Goal: Task Accomplishment & Management: Manage account settings

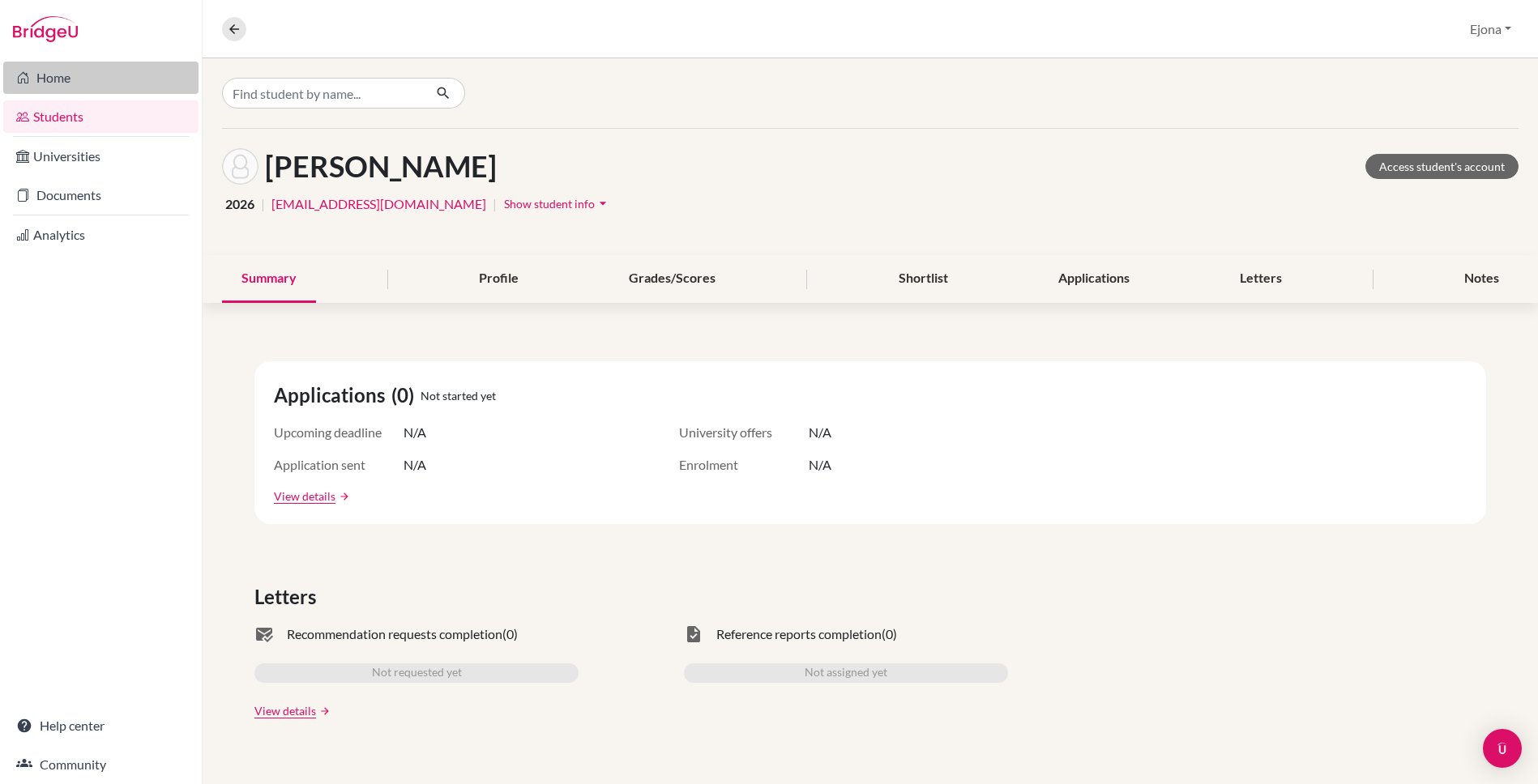
click at [76, 71] on link "Home" at bounding box center [101, 78] width 195 height 33
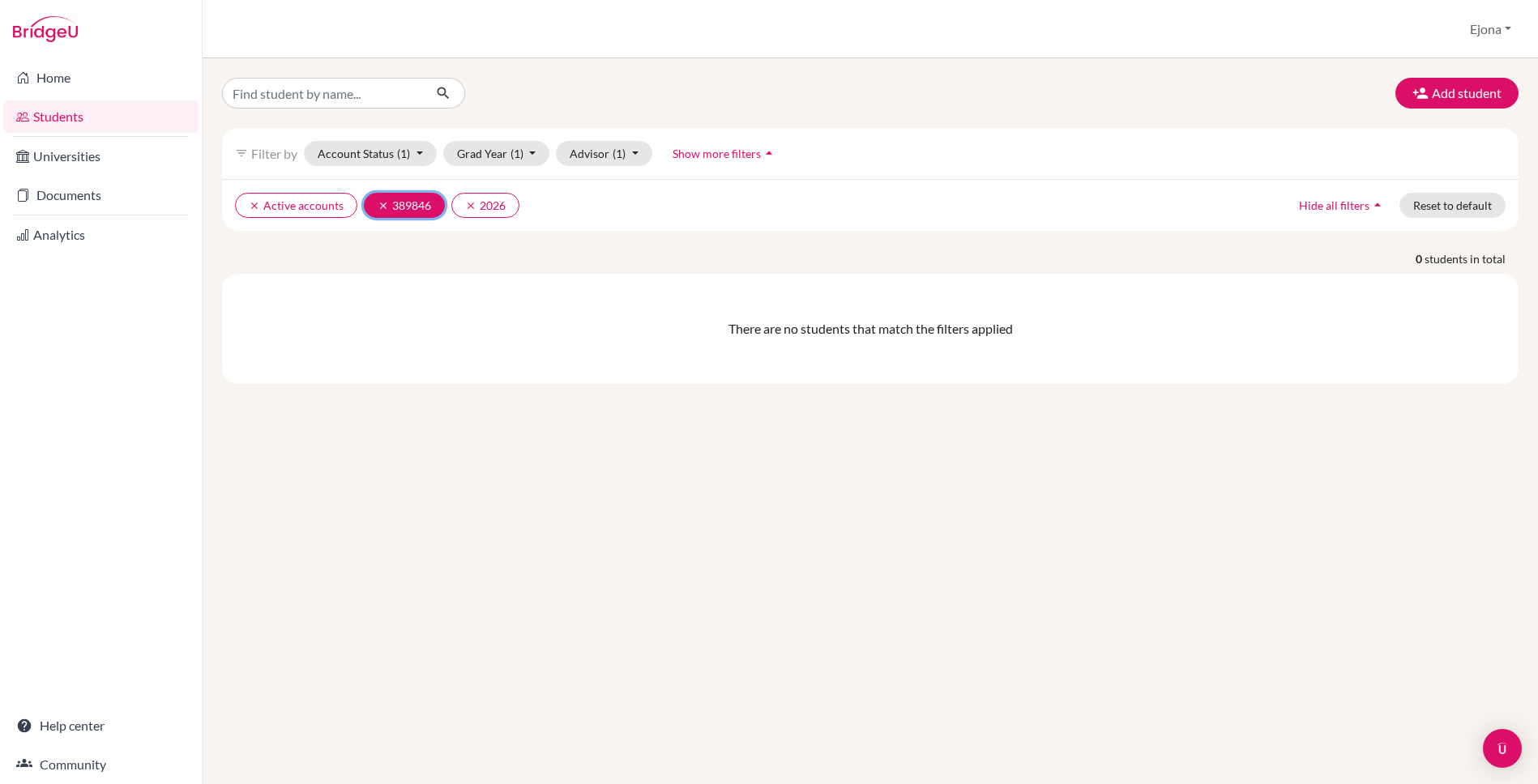
click at [370, 203] on button "clear 389846" at bounding box center [404, 205] width 81 height 25
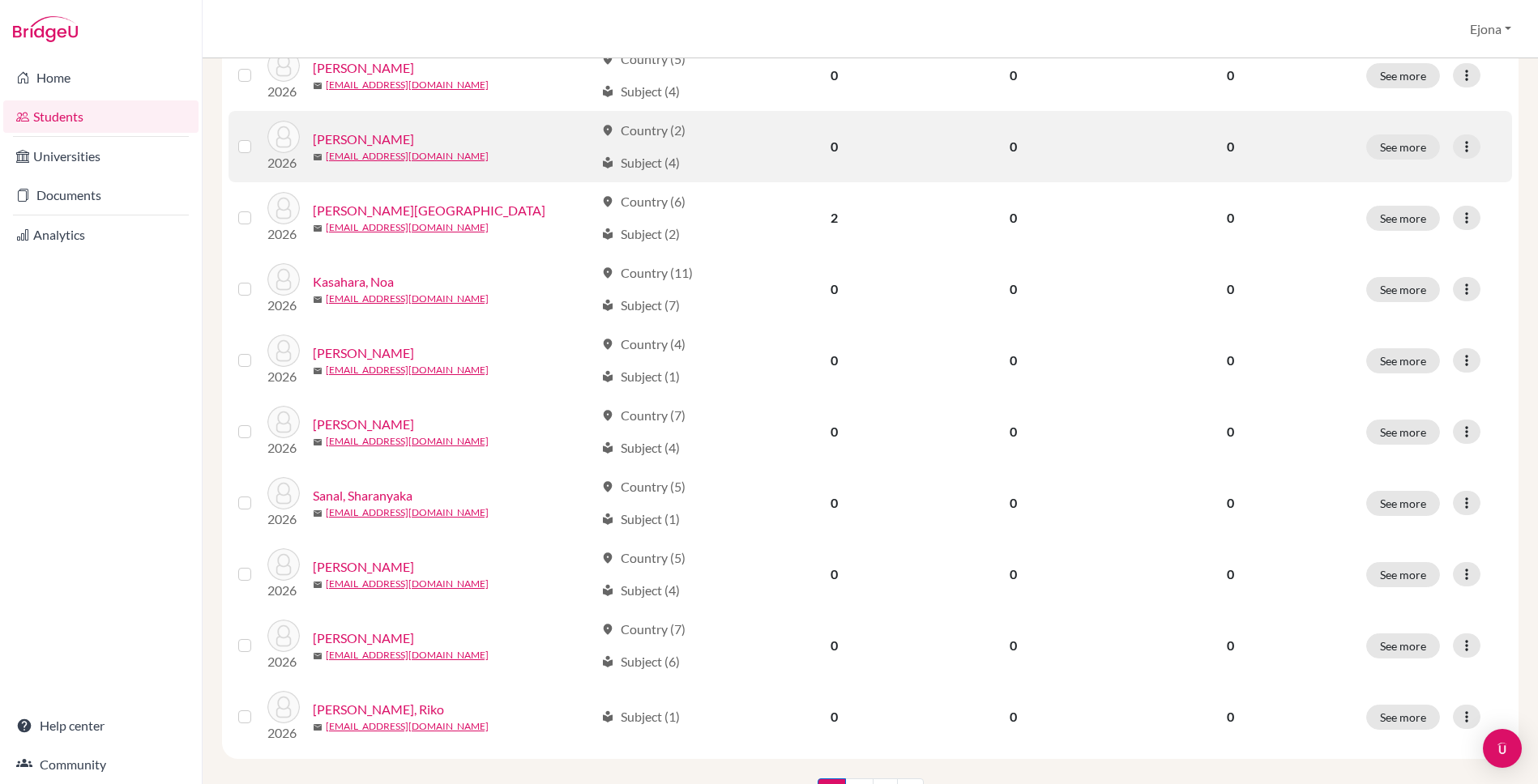
scroll to position [1070, 0]
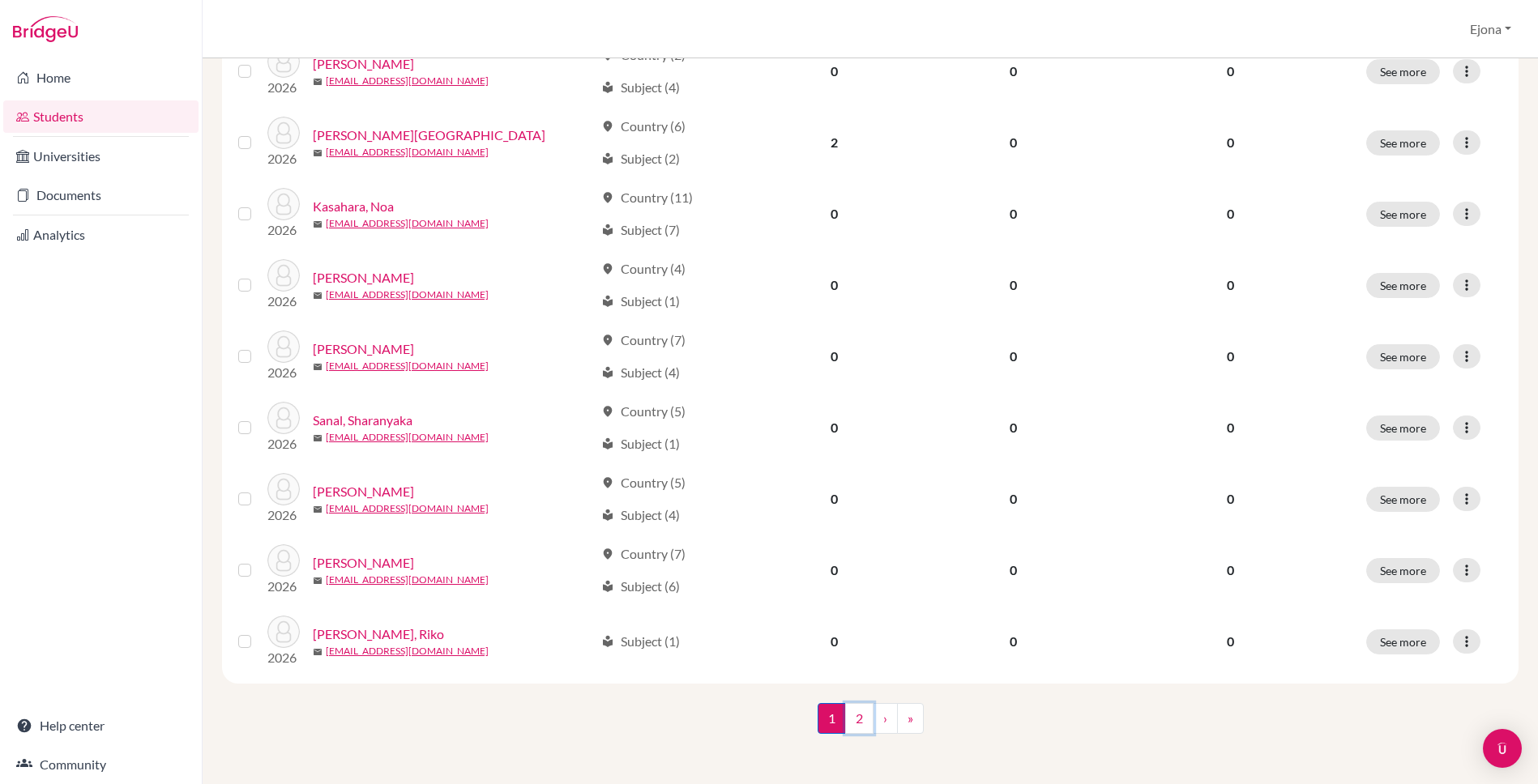
click at [857, 713] on link "2" at bounding box center [859, 718] width 28 height 31
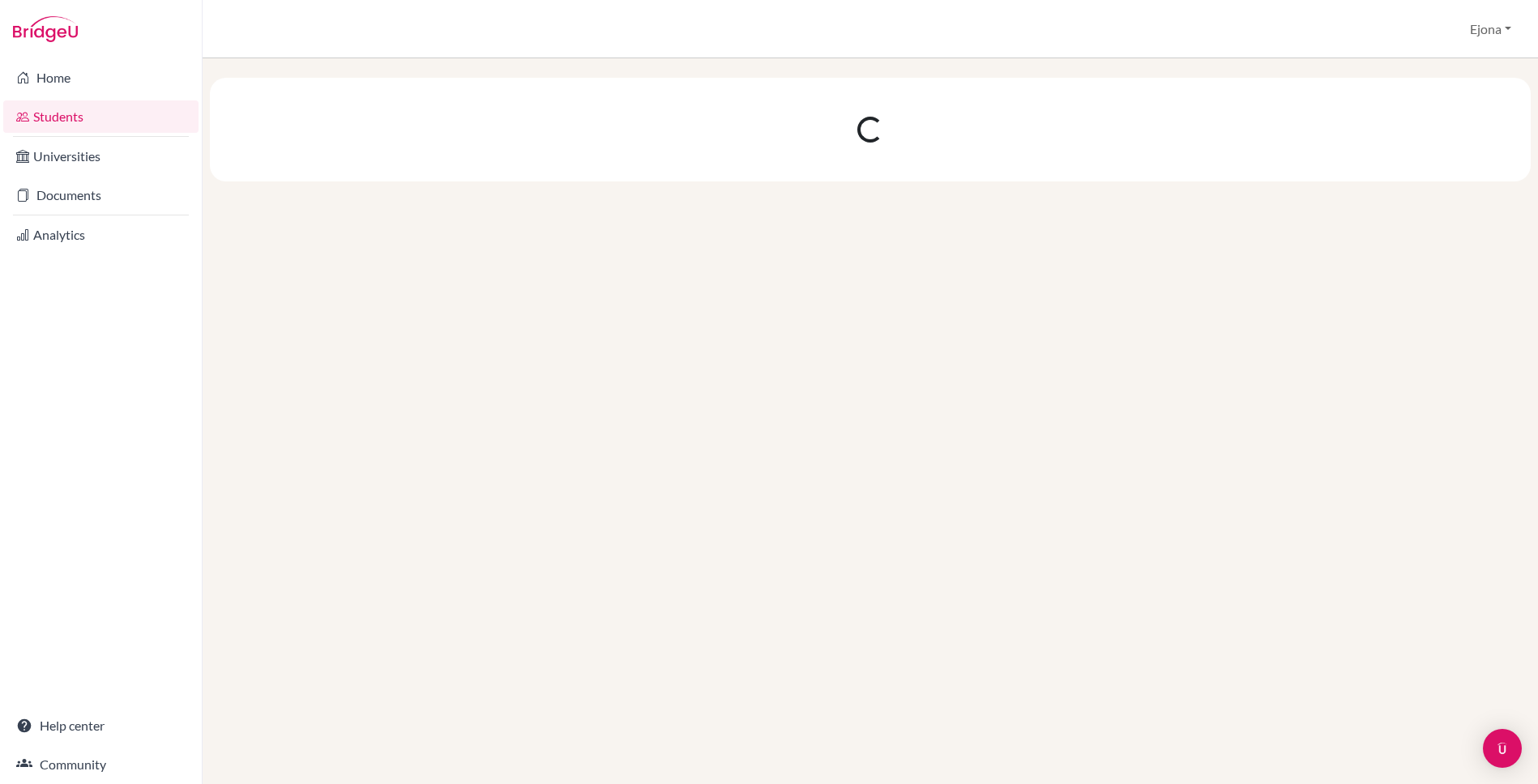
scroll to position [0, 0]
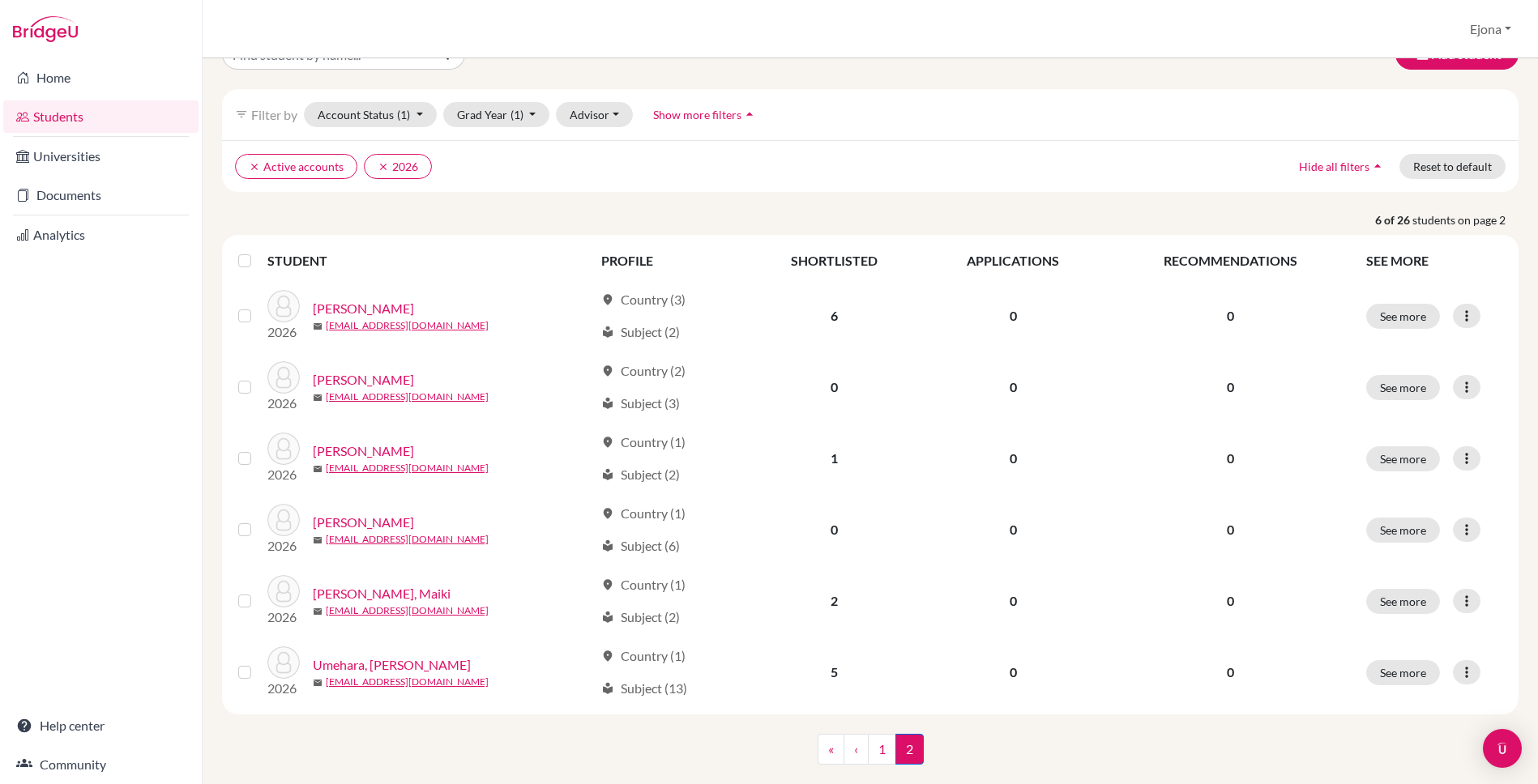
scroll to position [71, 0]
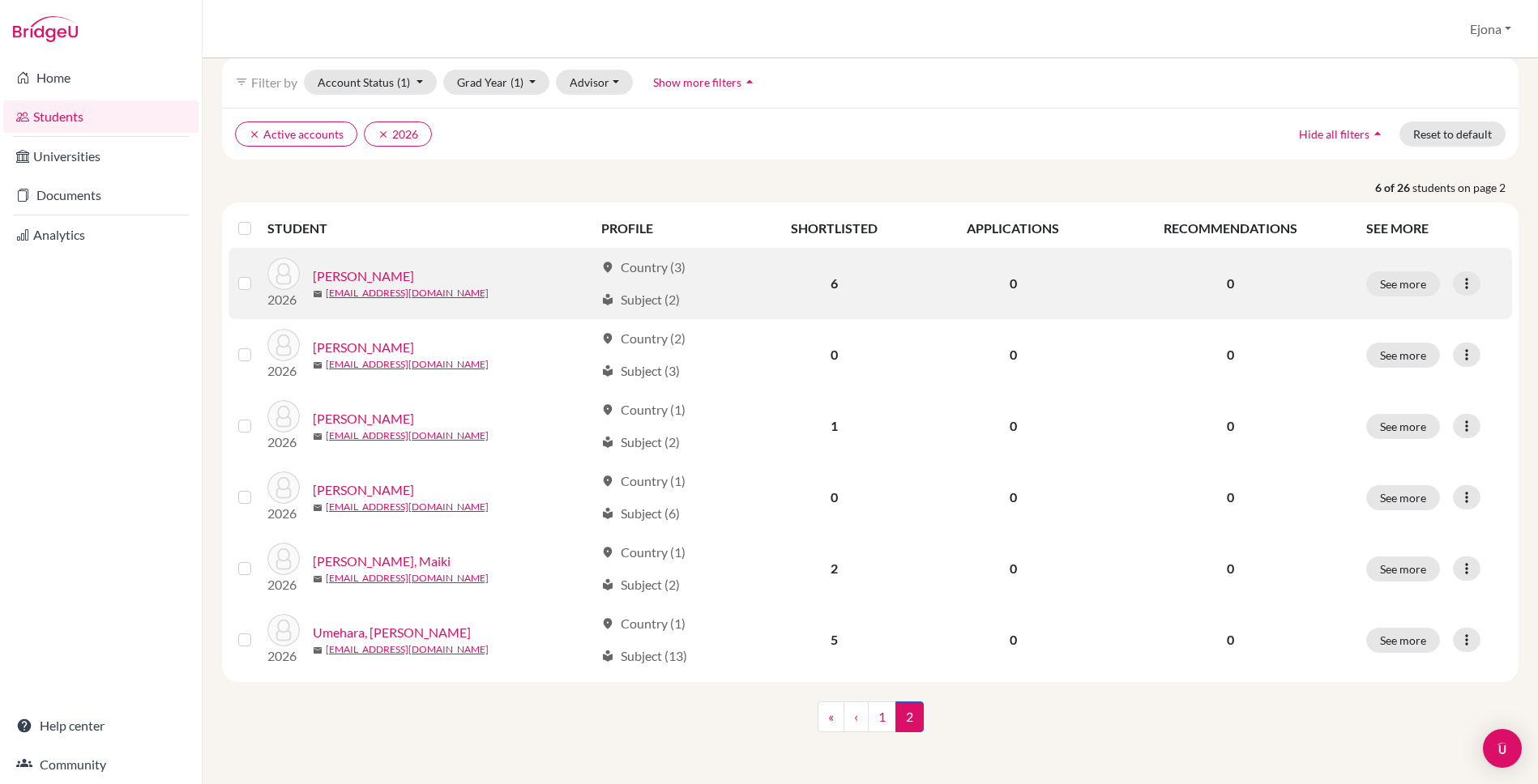
click at [364, 273] on link "[PERSON_NAME]" at bounding box center [363, 276] width 101 height 19
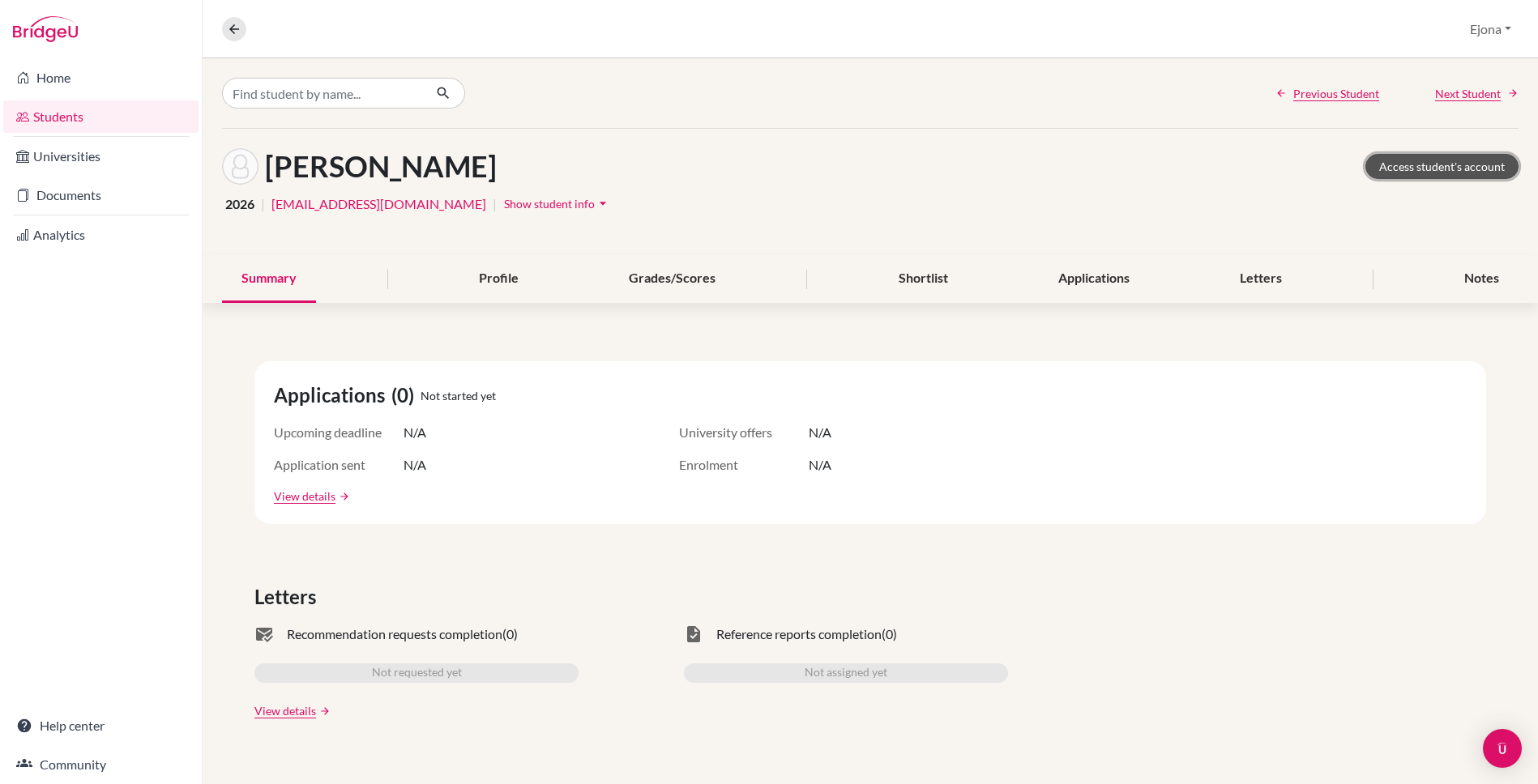
click at [1444, 168] on link "Access student's account" at bounding box center [1442, 167] width 153 height 25
click at [709, 284] on div "Grades/Scores" at bounding box center [672, 279] width 125 height 48
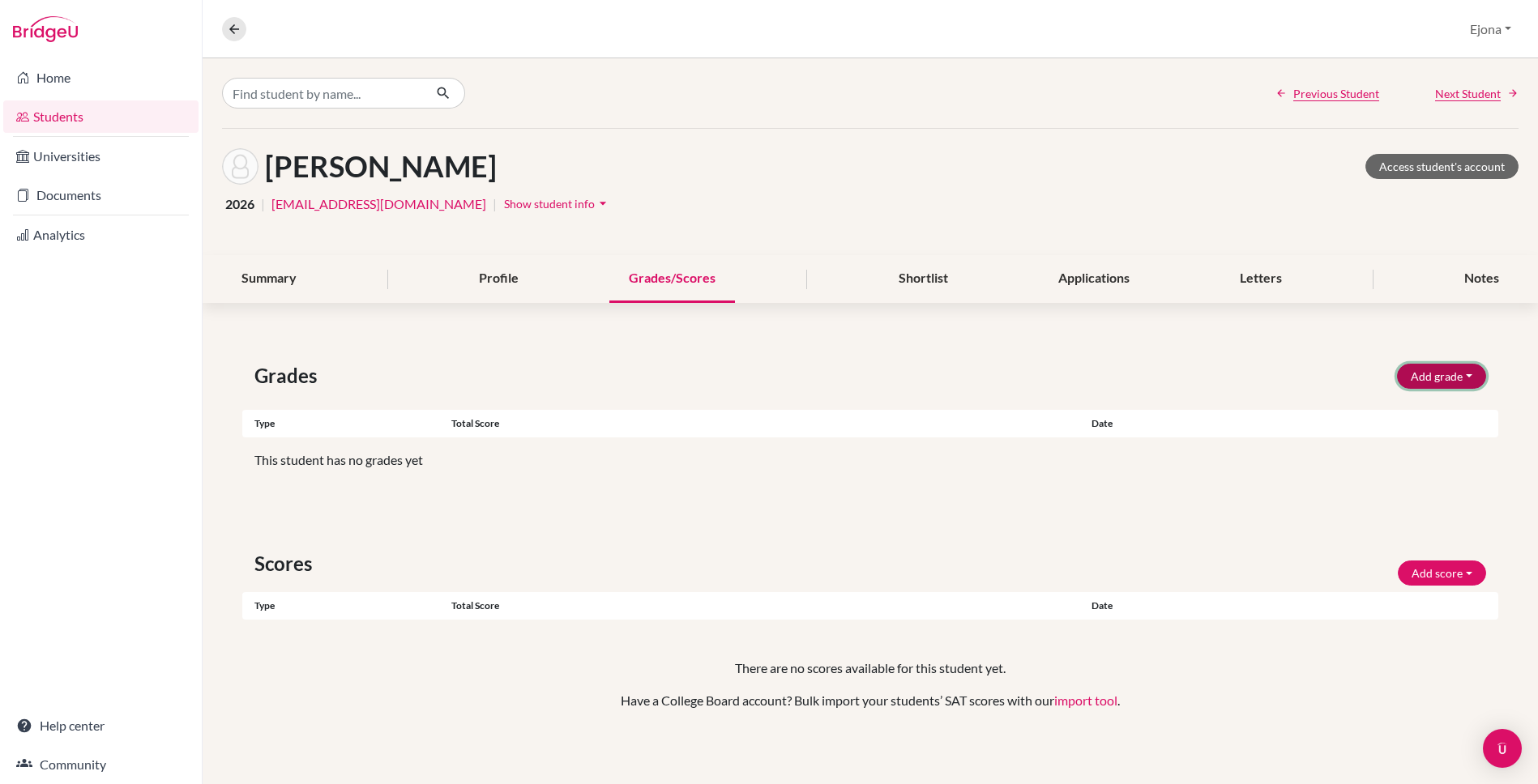
click at [1445, 375] on button "Add grade" at bounding box center [1441, 376] width 89 height 25
click at [1467, 570] on button "Add score" at bounding box center [1442, 573] width 88 height 25
click at [1288, 525] on div "Grades Add grade IB Predicted 4.0 GPA Weighted GPA Type Total score Date Unsupp…" at bounding box center [870, 556] width 1335 height 466
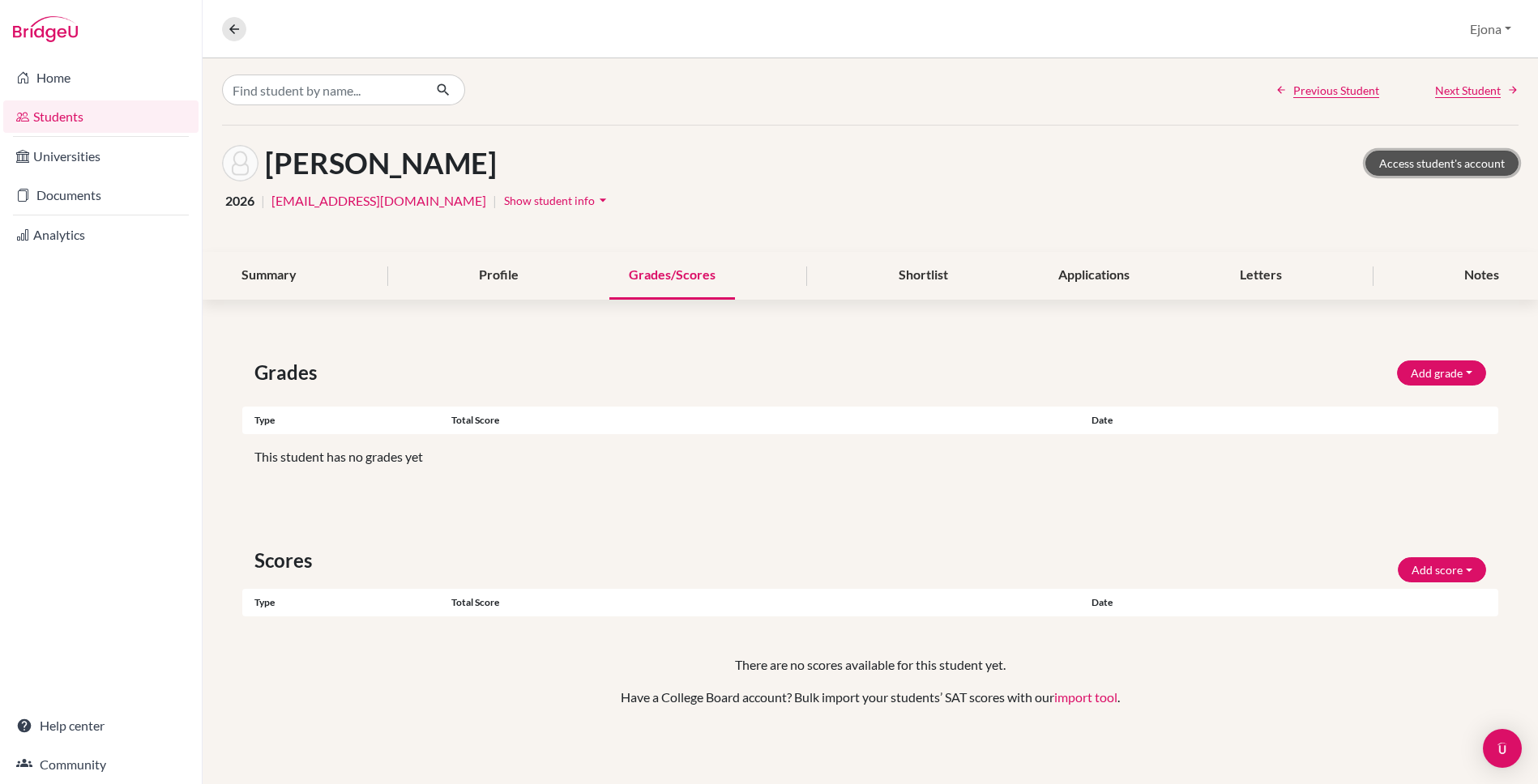
click at [1430, 165] on link "Access student's account" at bounding box center [1442, 163] width 153 height 25
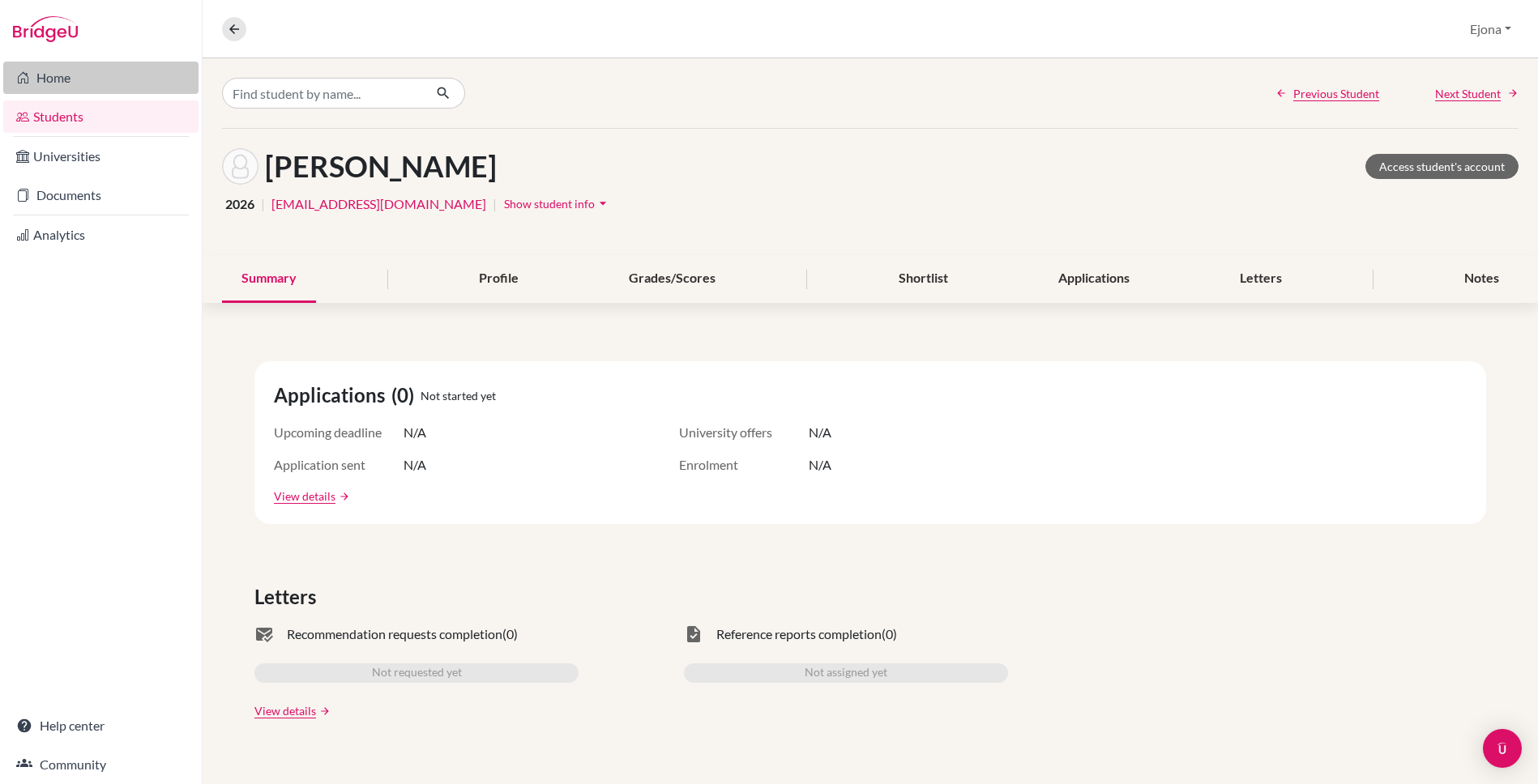
click at [91, 79] on link "Home" at bounding box center [101, 78] width 195 height 33
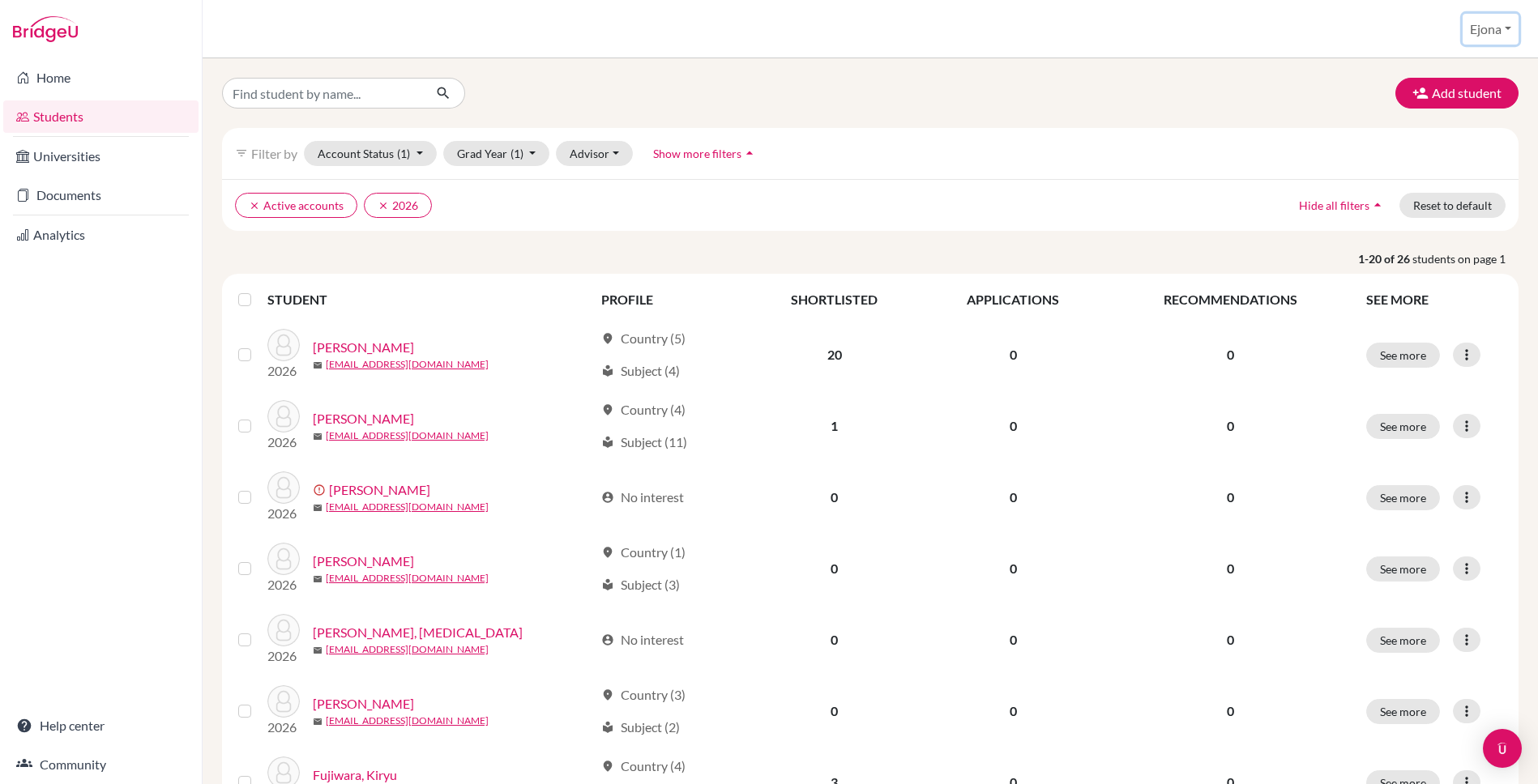
click at [1504, 30] on button "Ejona" at bounding box center [1489, 29] width 56 height 31
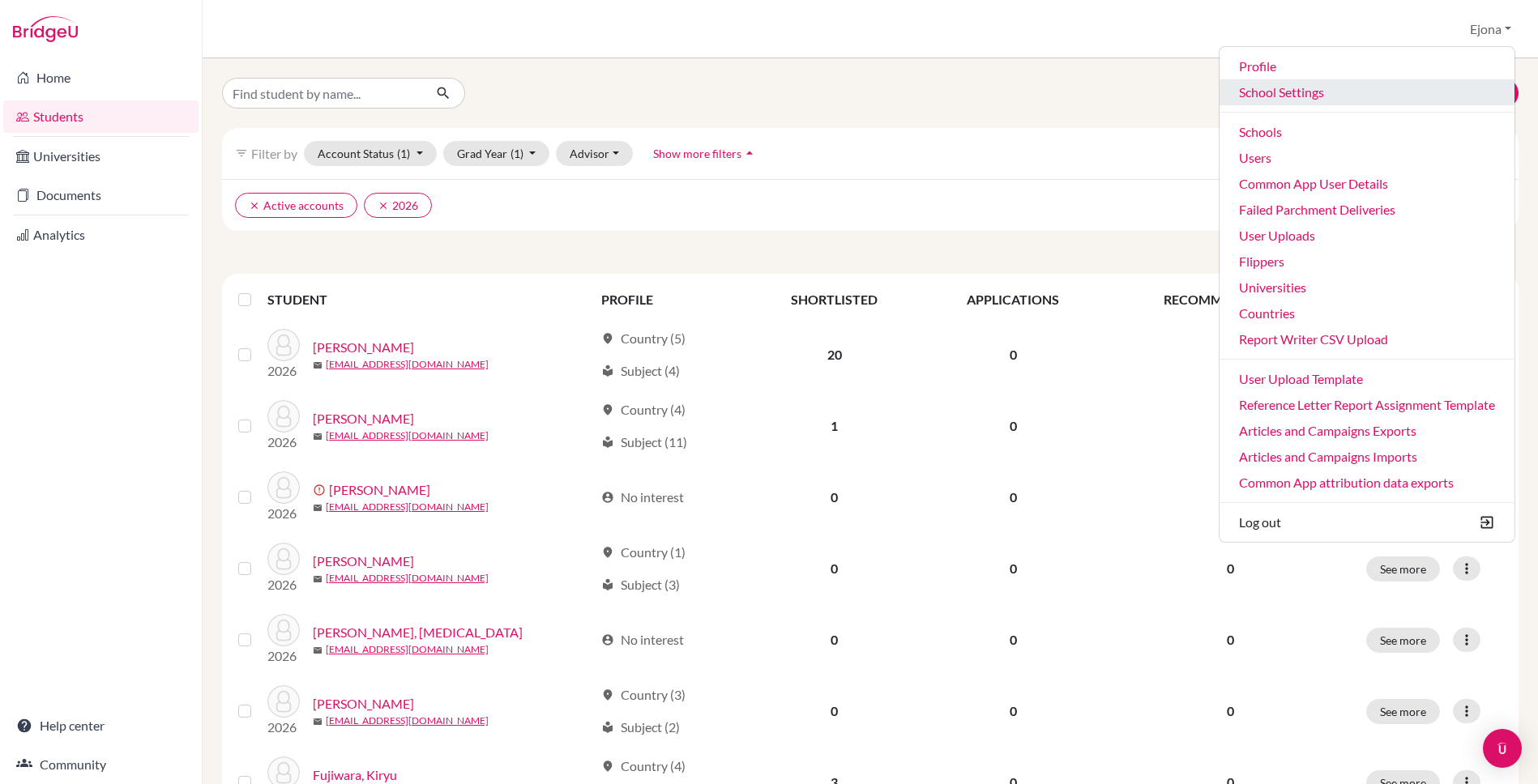
click at [1282, 91] on link "School Settings" at bounding box center [1367, 92] width 295 height 26
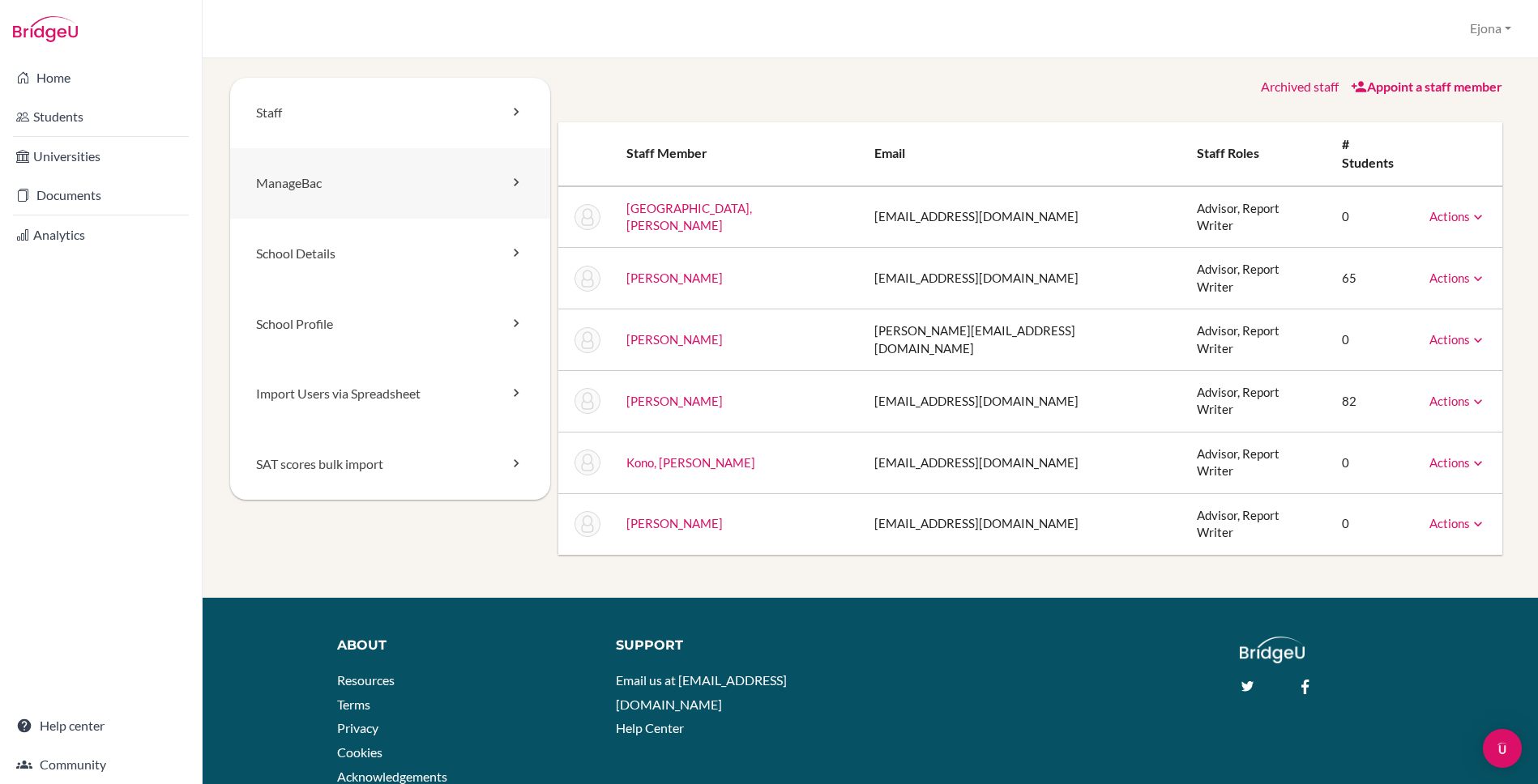
click at [437, 184] on link "ManageBac" at bounding box center [390, 183] width 320 height 71
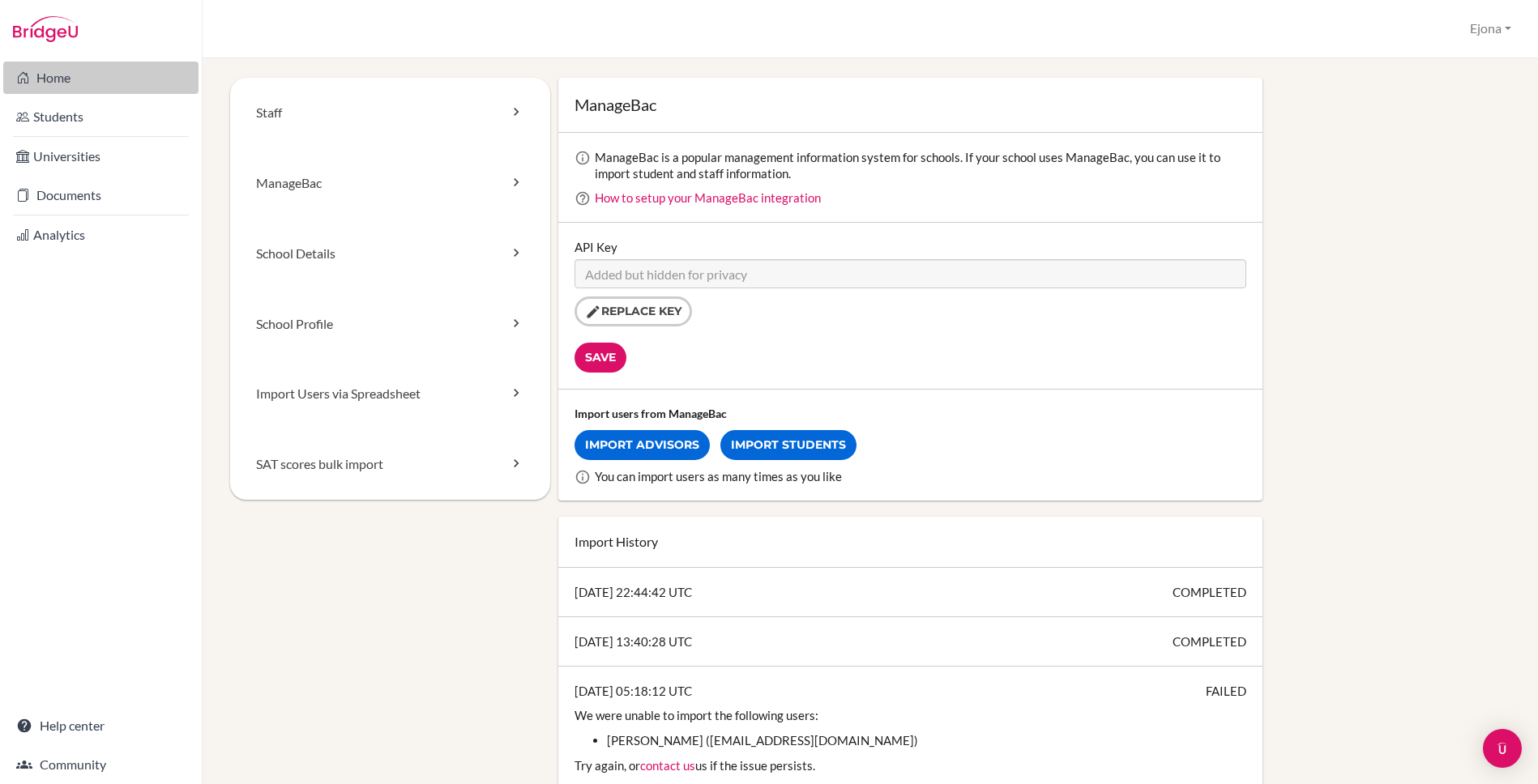
click at [104, 70] on link "Home" at bounding box center [101, 78] width 195 height 33
